Goal: Information Seeking & Learning: Learn about a topic

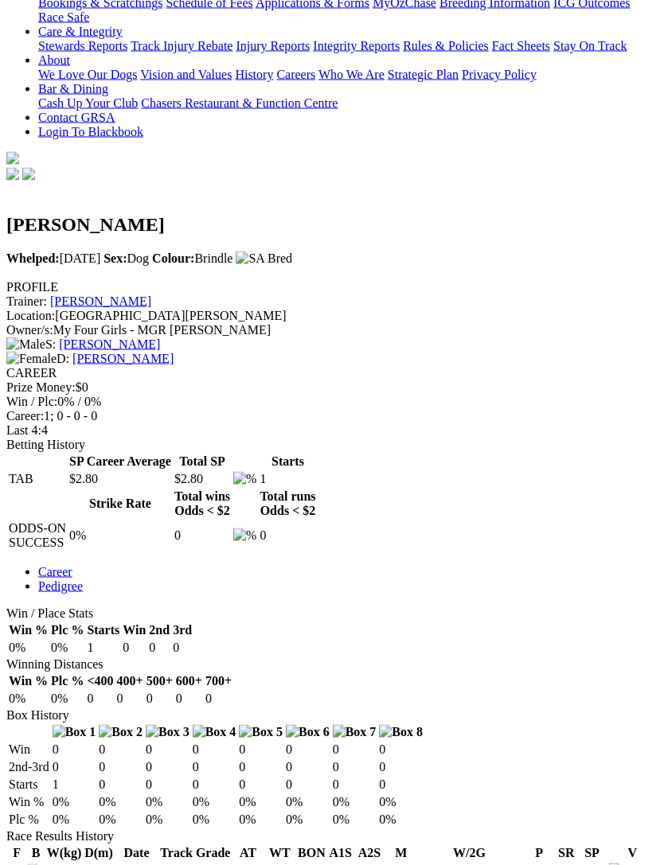
scroll to position [415, 0]
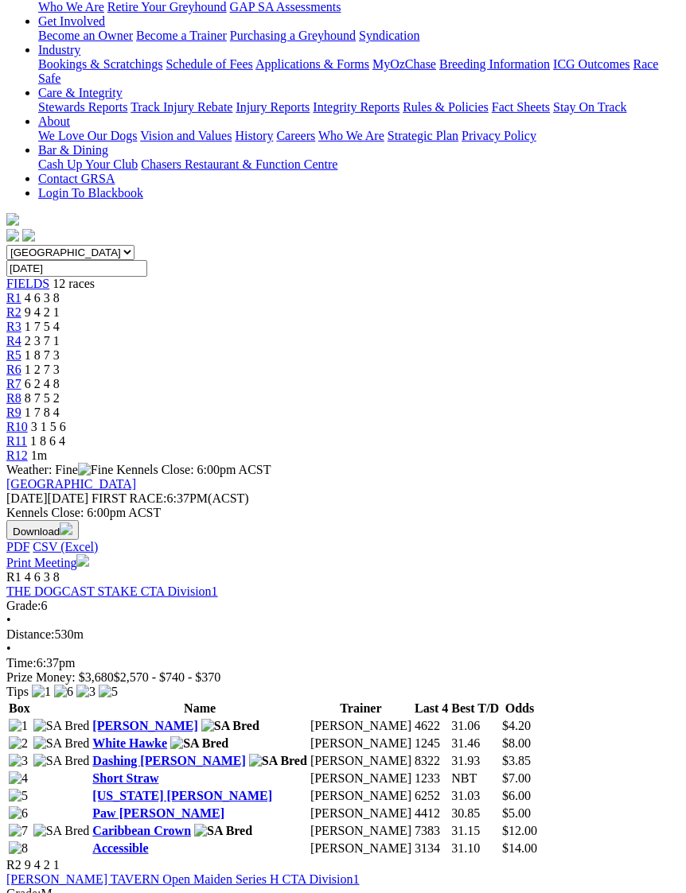
scroll to position [307, 0]
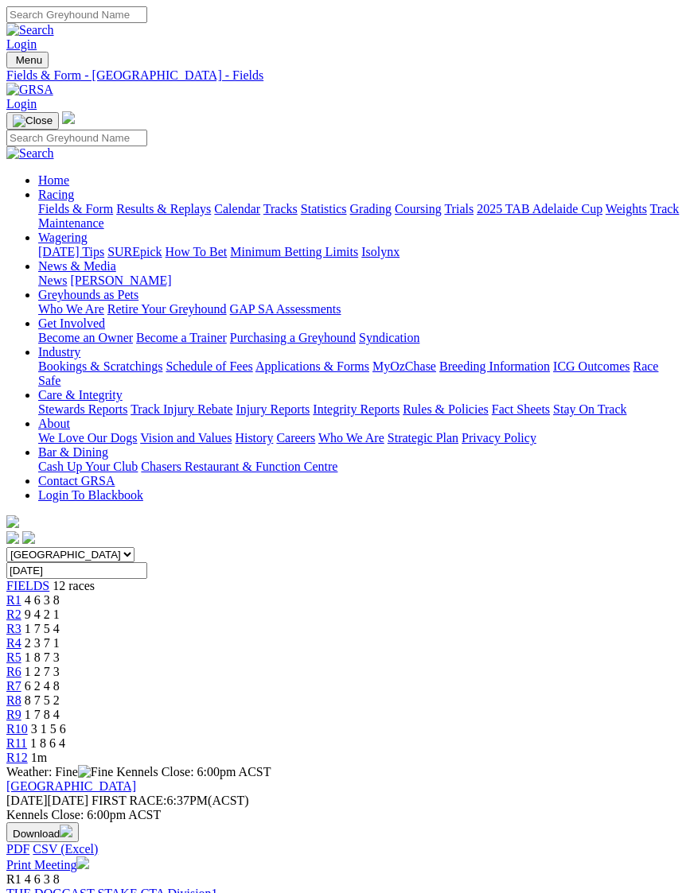
scroll to position [360, 0]
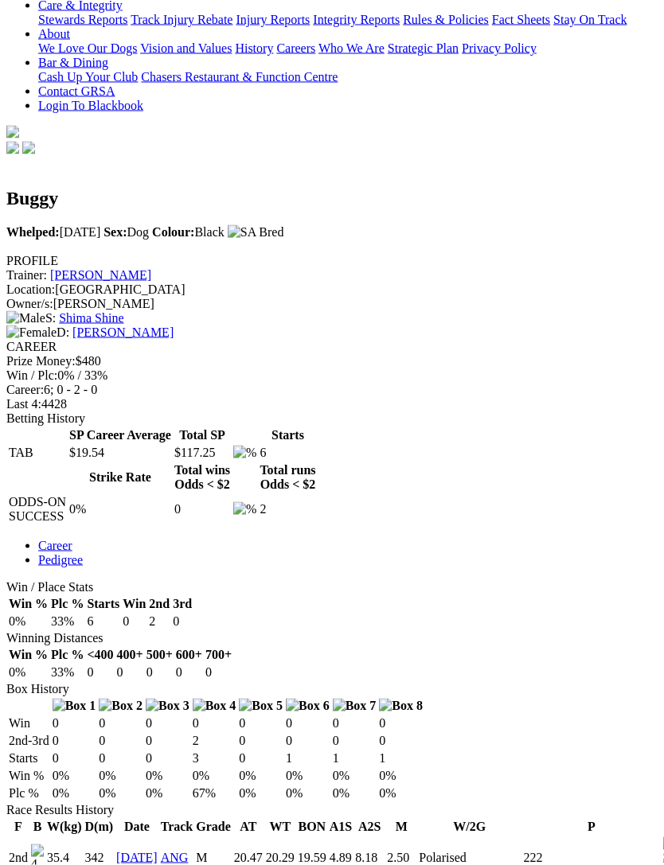
scroll to position [422, 0]
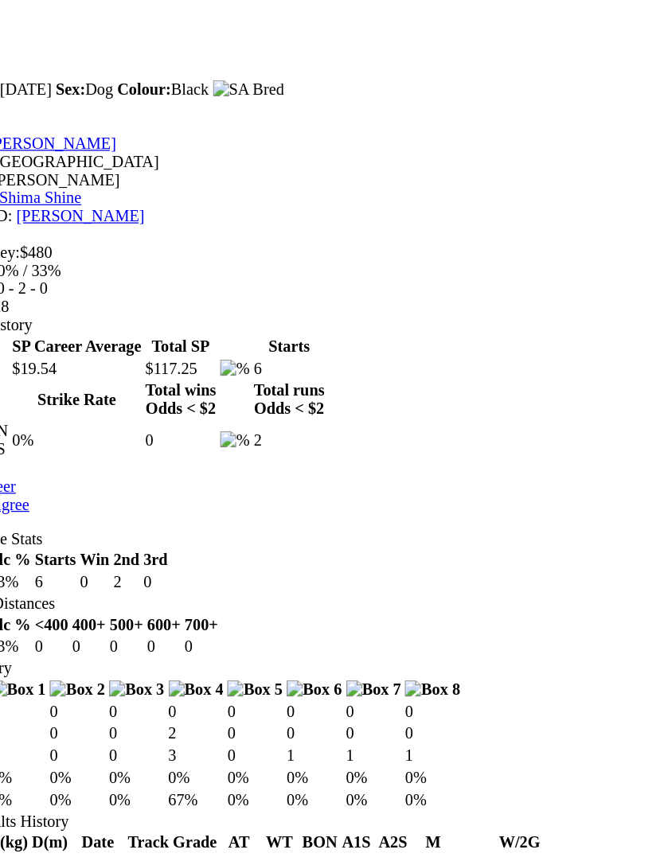
click at [522, 849] on td "5456" at bounding box center [591, 870] width 138 height 43
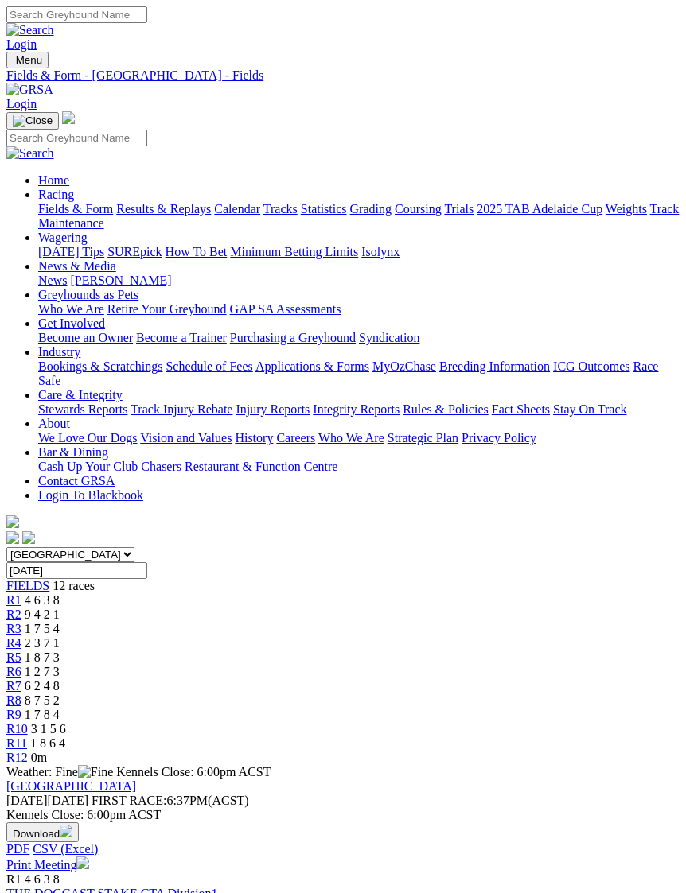
scroll to position [360, 0]
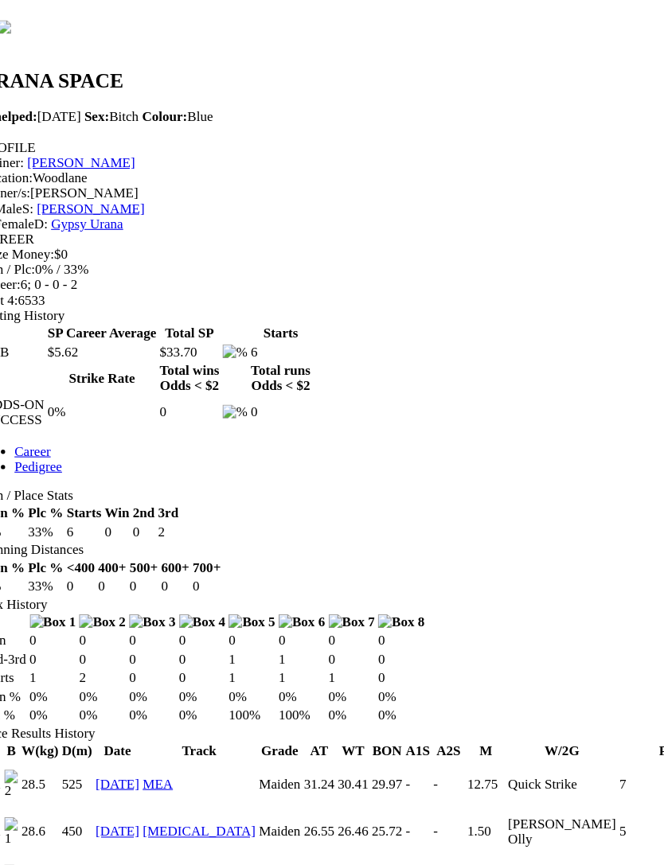
scroll to position [512, 0]
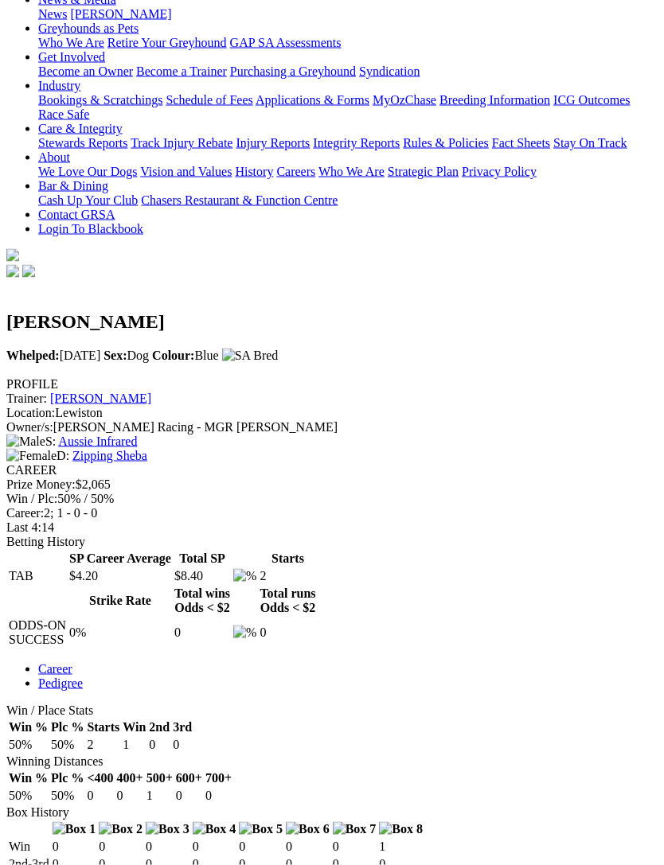
scroll to position [309, 0]
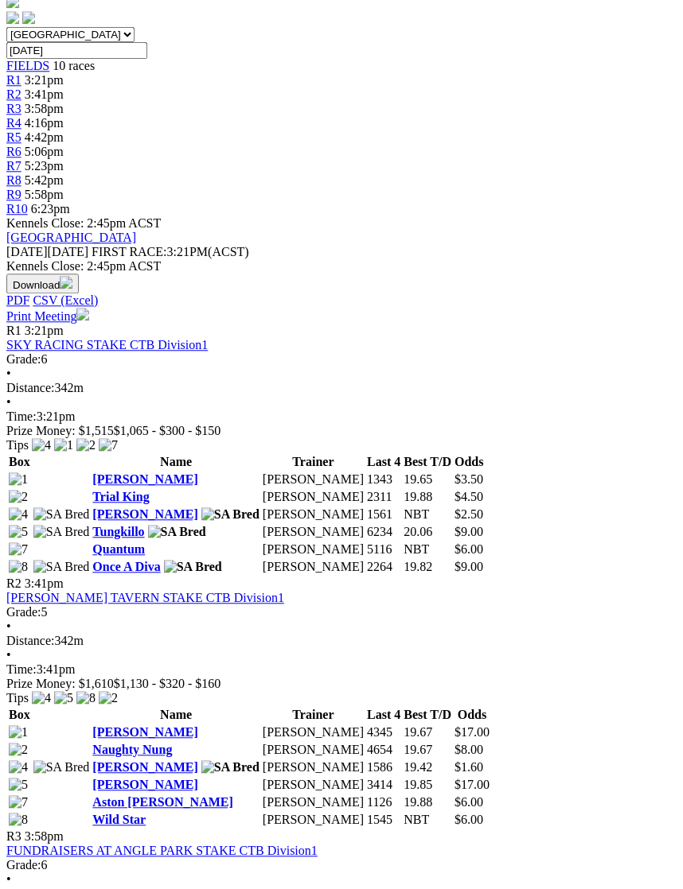
scroll to position [515, 1]
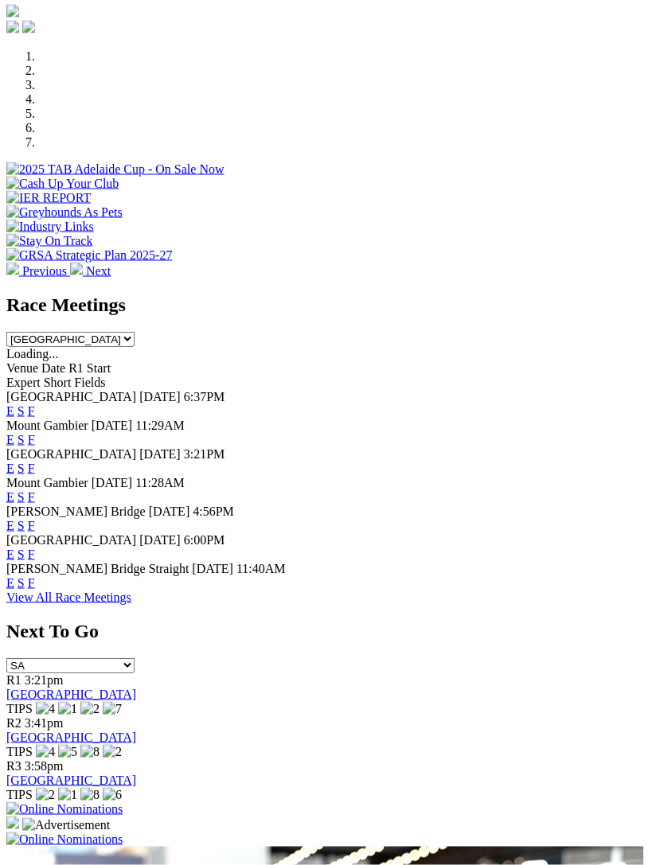
scroll to position [483, 0]
click at [35, 403] on link "F" at bounding box center [31, 410] width 7 height 14
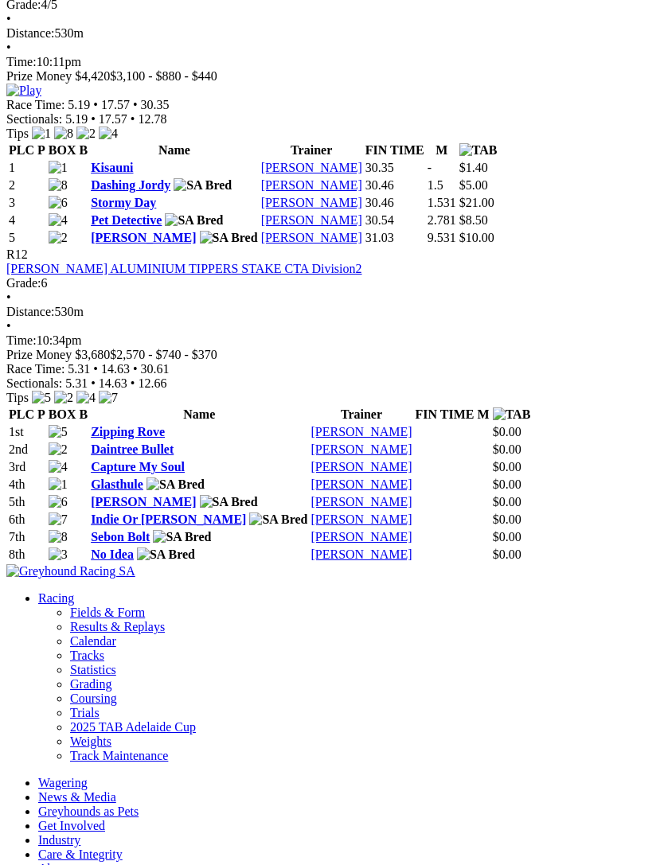
scroll to position [4073, 0]
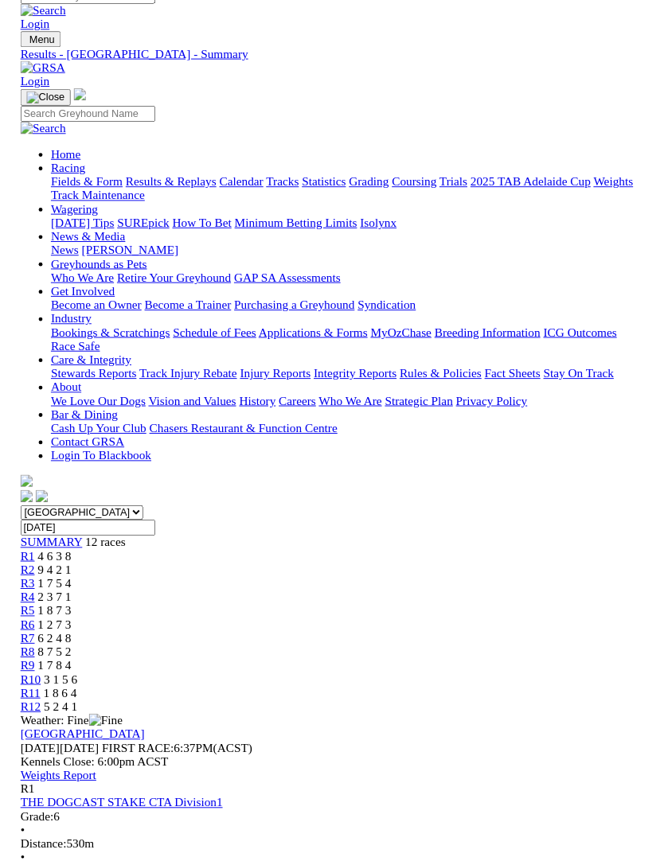
scroll to position [4074, 0]
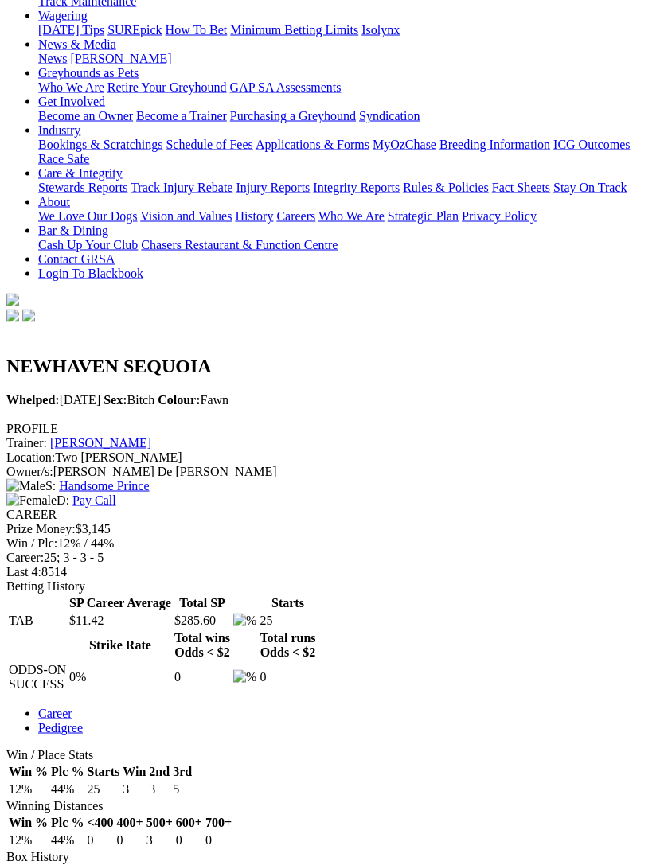
scroll to position [193, 0]
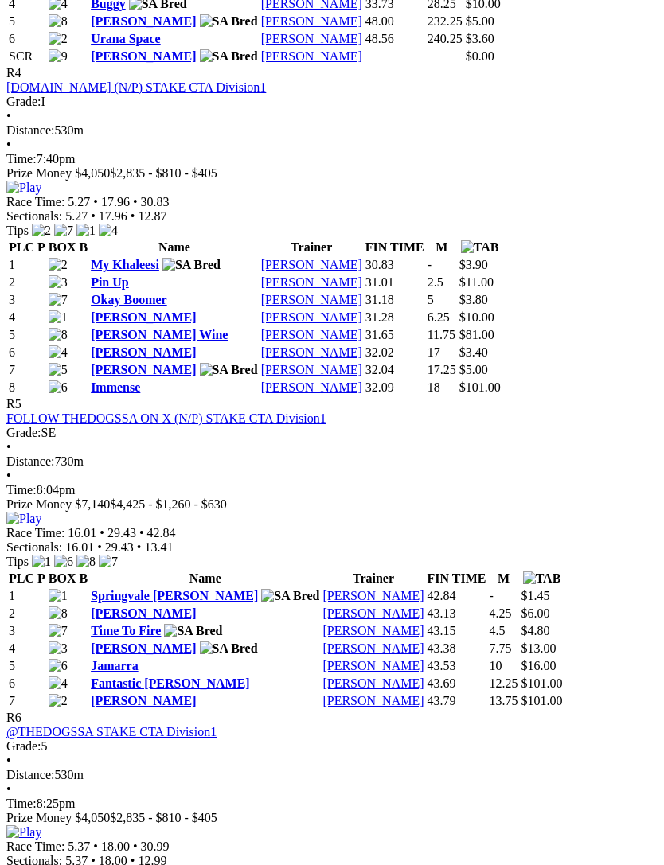
scroll to position [1753, 0]
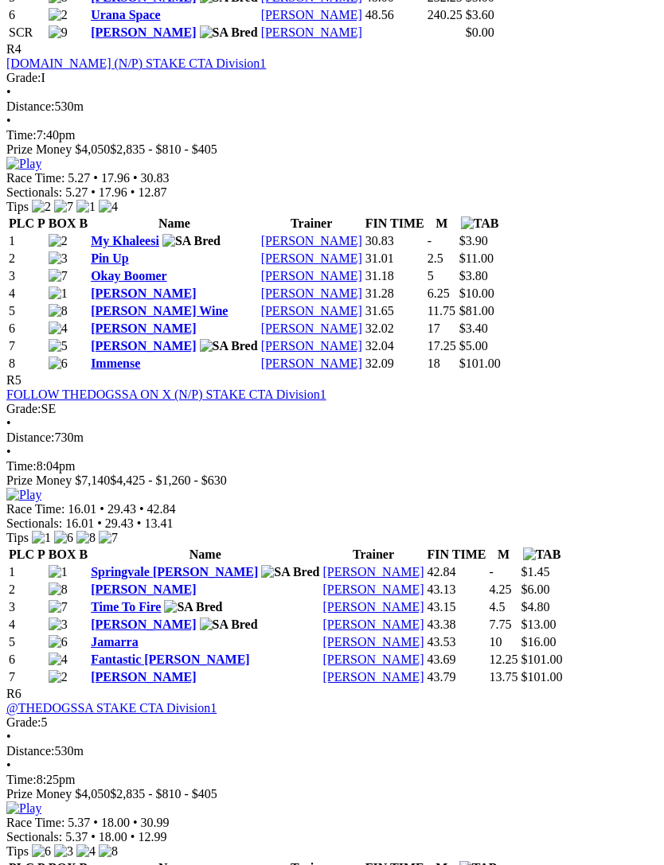
click at [130, 339] on link "Rico Nismo" at bounding box center [143, 346] width 105 height 14
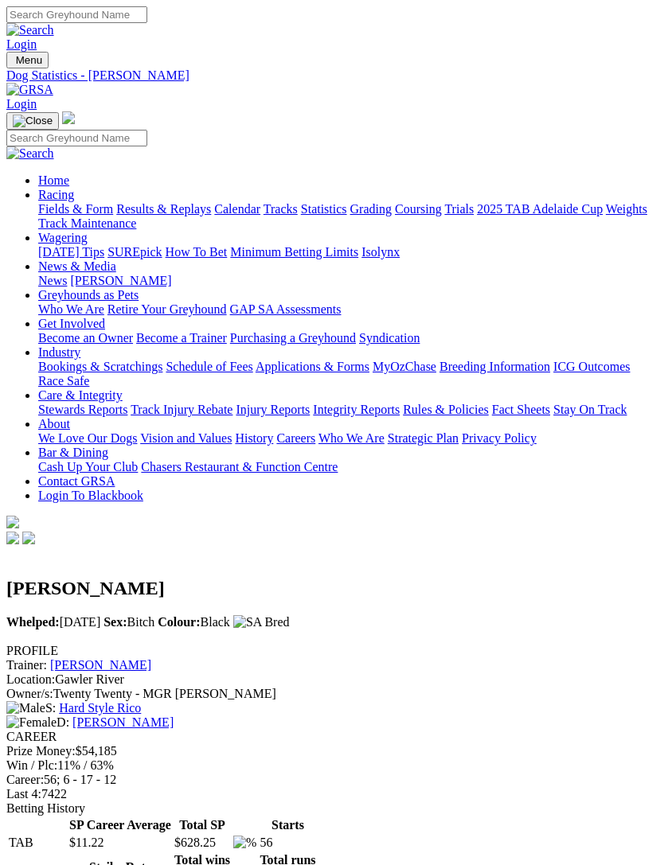
click at [13, 64] on img "Toggle navigation" at bounding box center [13, 64] width 0 height 0
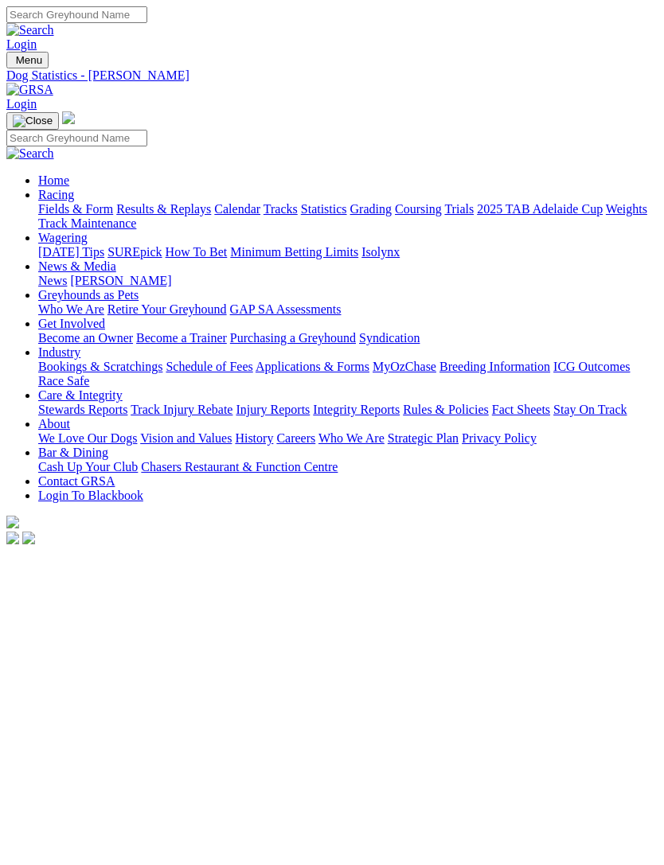
click at [33, 111] on div "Home Racing Fields & Form Results & Replays Calendar Tracks Statistics Grading …" at bounding box center [331, 329] width 651 height 436
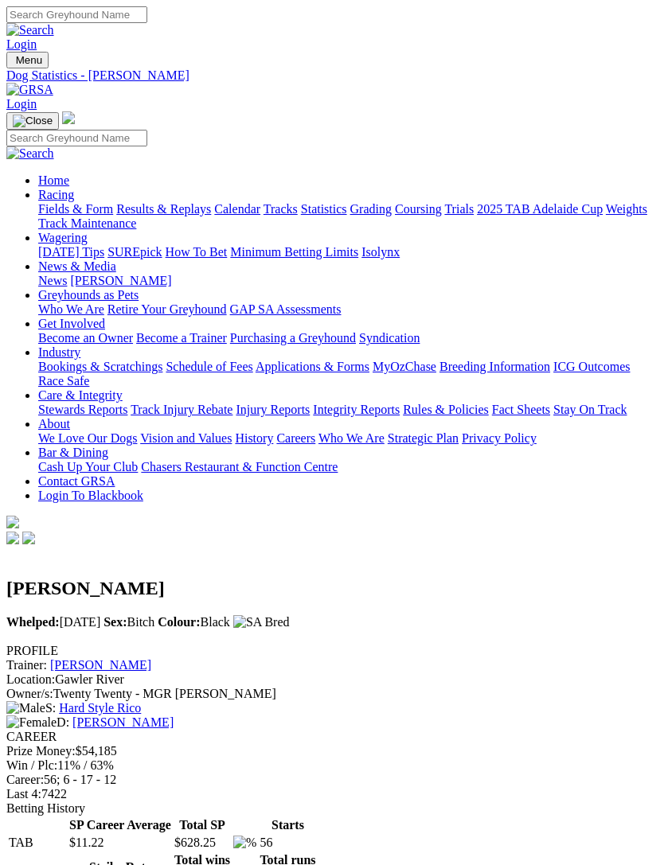
click at [116, 216] on link "Results & Replays" at bounding box center [163, 209] width 95 height 14
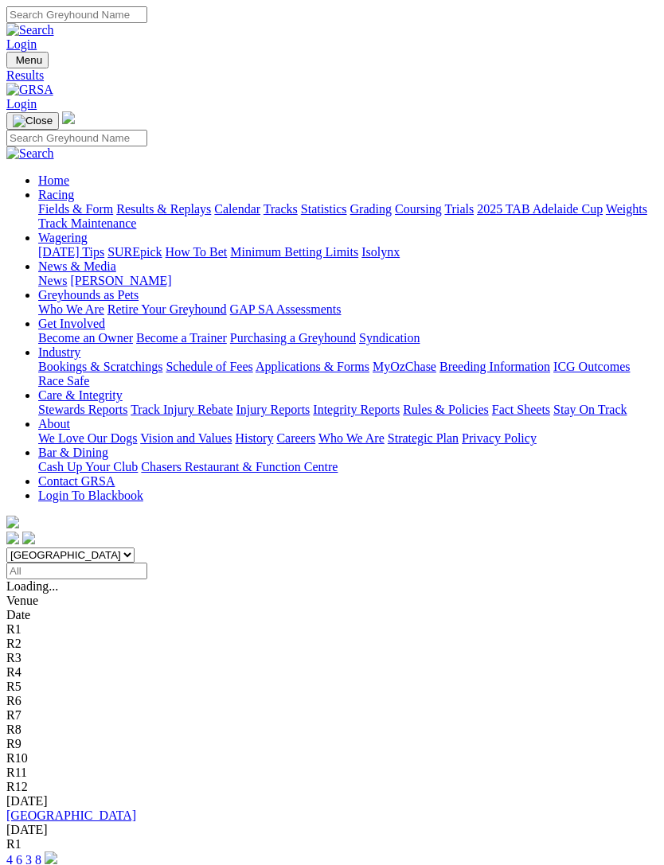
click at [42, 808] on link "[GEOGRAPHIC_DATA]" at bounding box center [71, 815] width 130 height 14
